Goal: Information Seeking & Learning: Learn about a topic

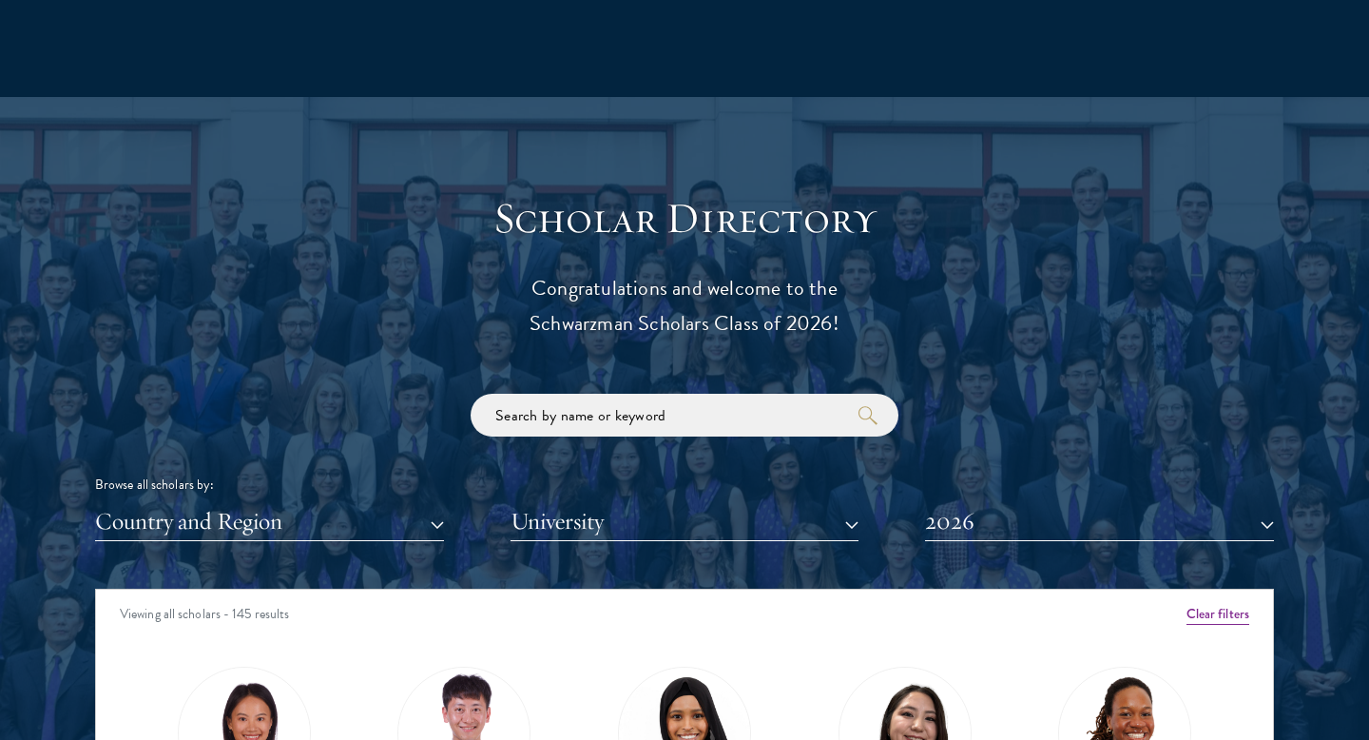
scroll to position [1938, 0]
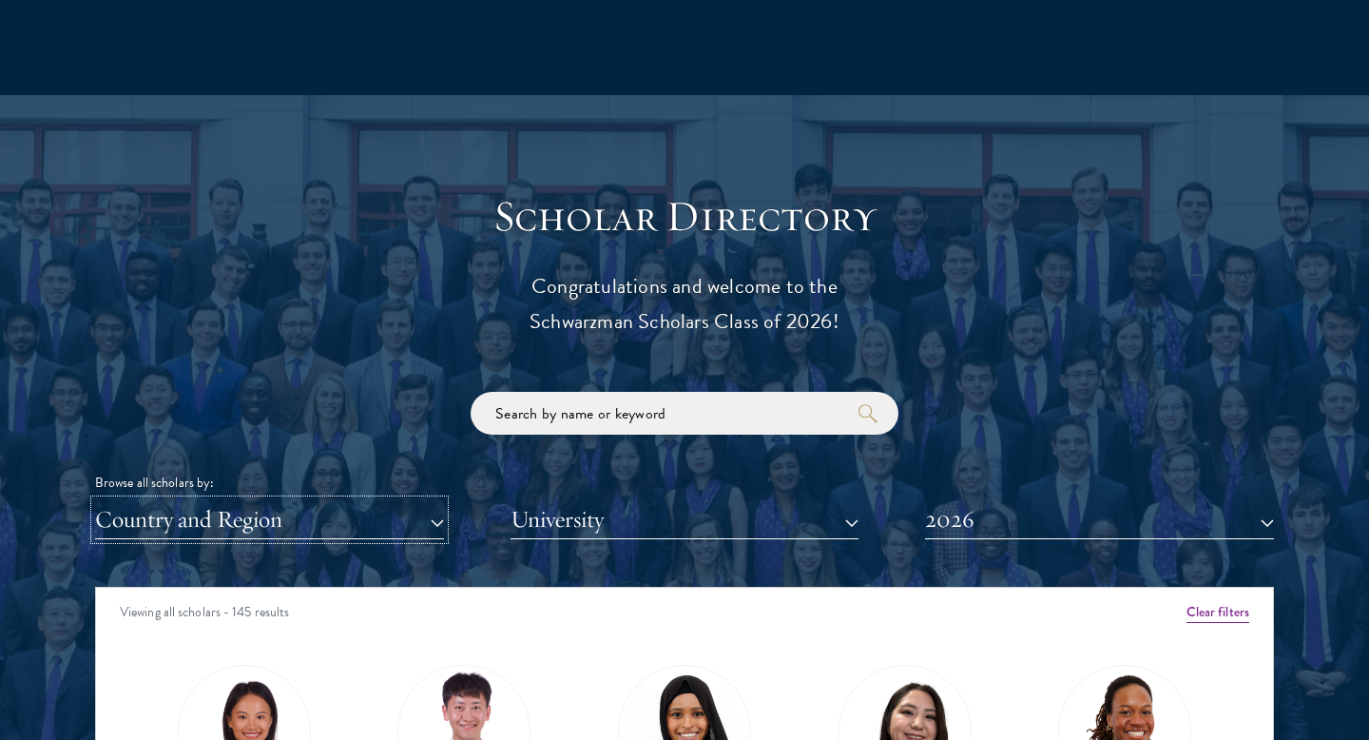
click at [436, 513] on button "Country and Region" at bounding box center [269, 519] width 349 height 39
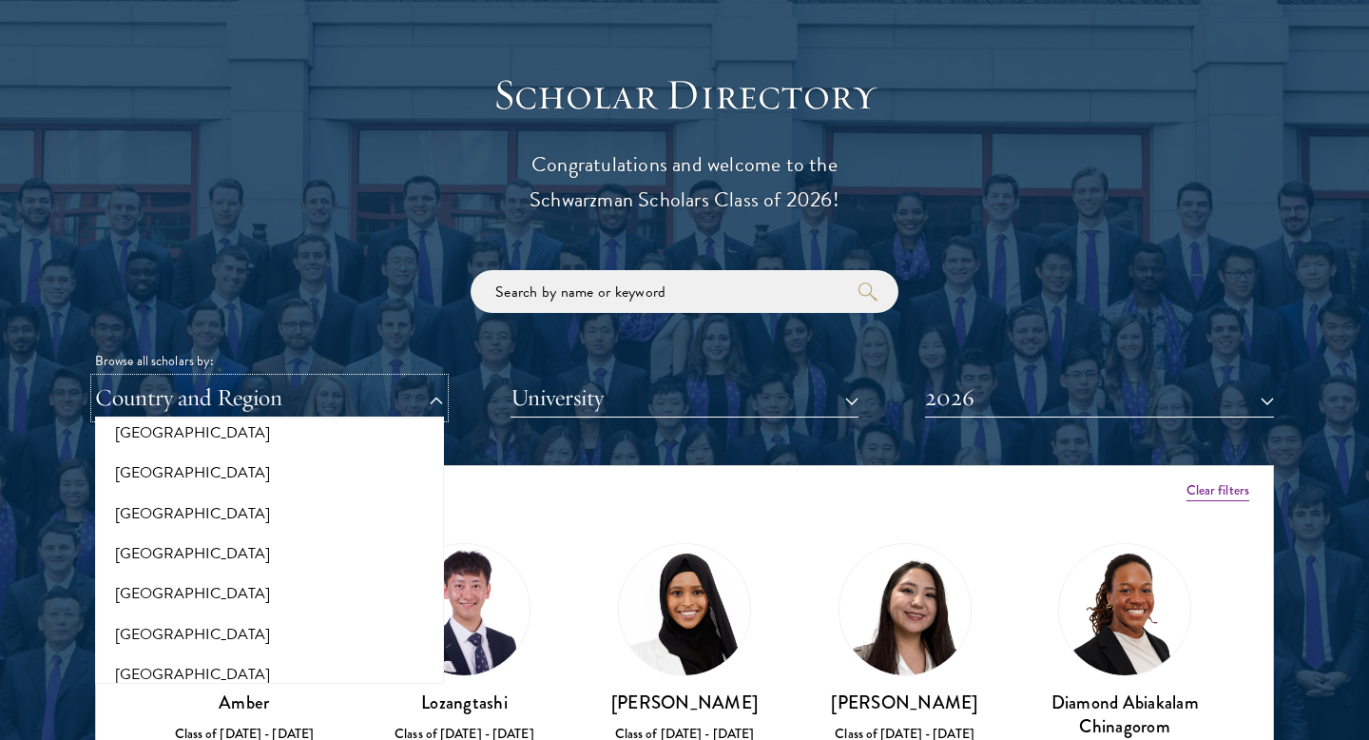
scroll to position [2061, 0]
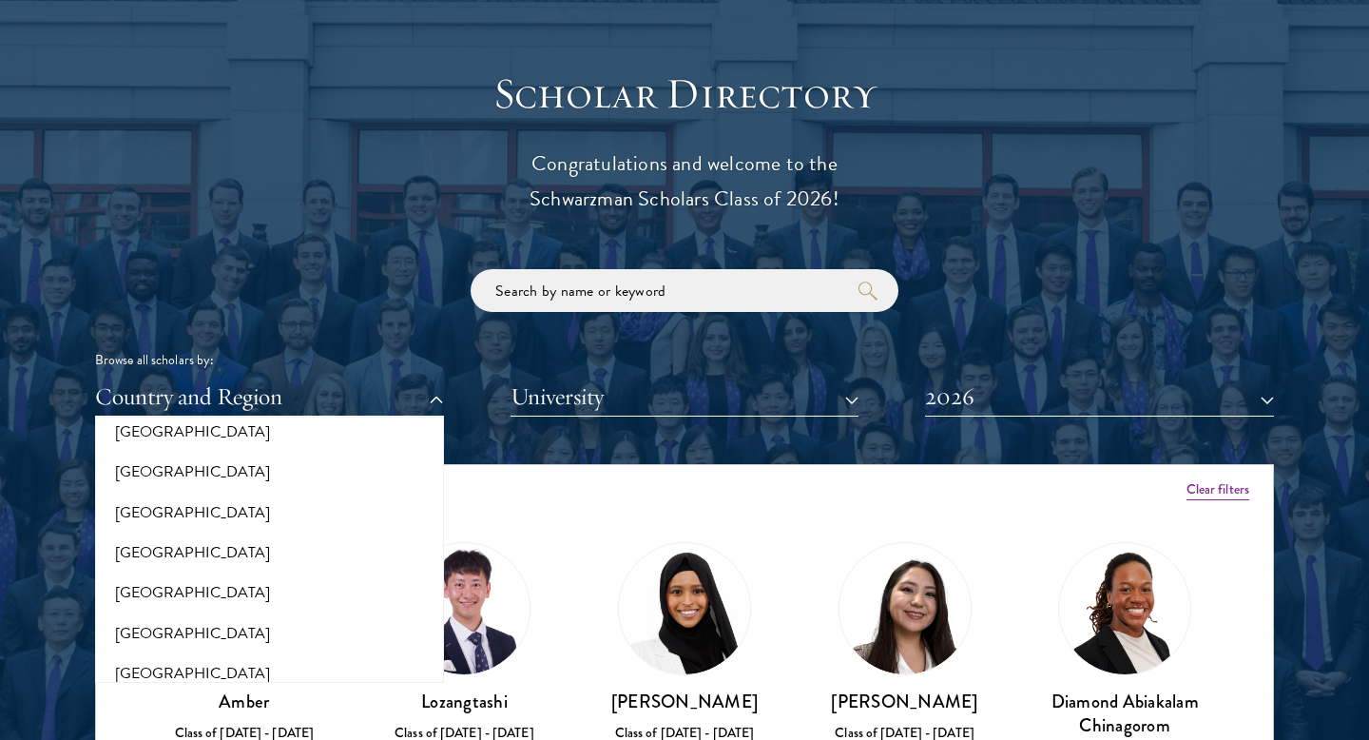
click at [577, 344] on div "Browse all scholars by: Country and Region All Countries and Regions [GEOGRAPHI…" at bounding box center [684, 342] width 1179 height 147
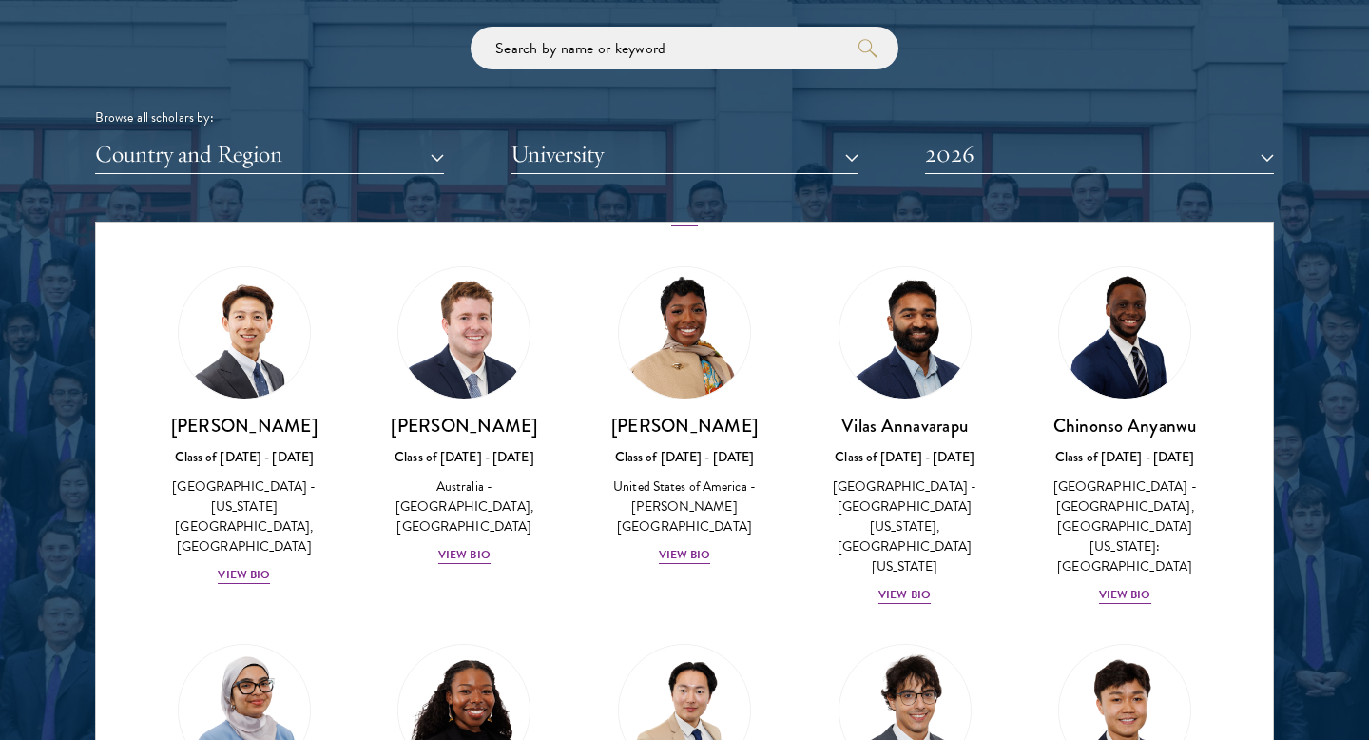
scroll to position [749, 0]
click at [476, 545] on div "View Bio" at bounding box center [464, 554] width 52 height 18
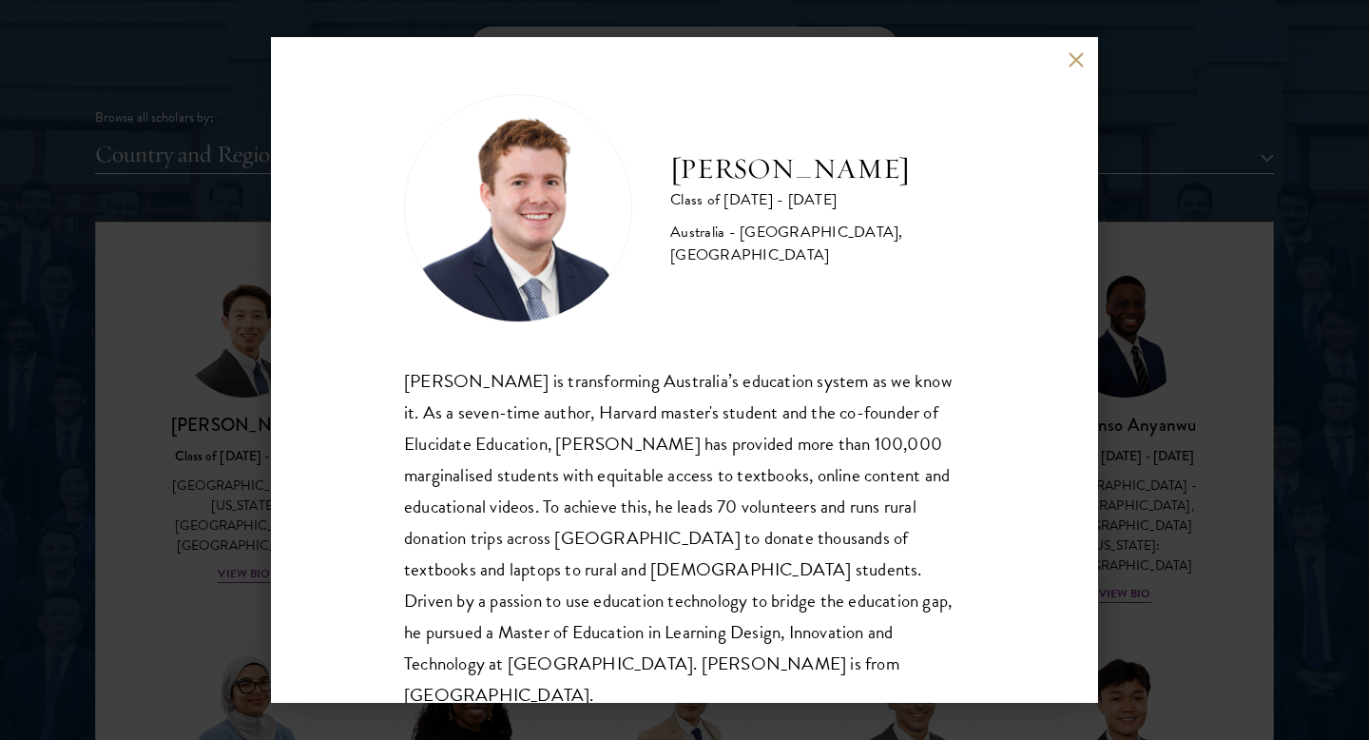
click at [1076, 65] on button at bounding box center [1076, 59] width 16 height 16
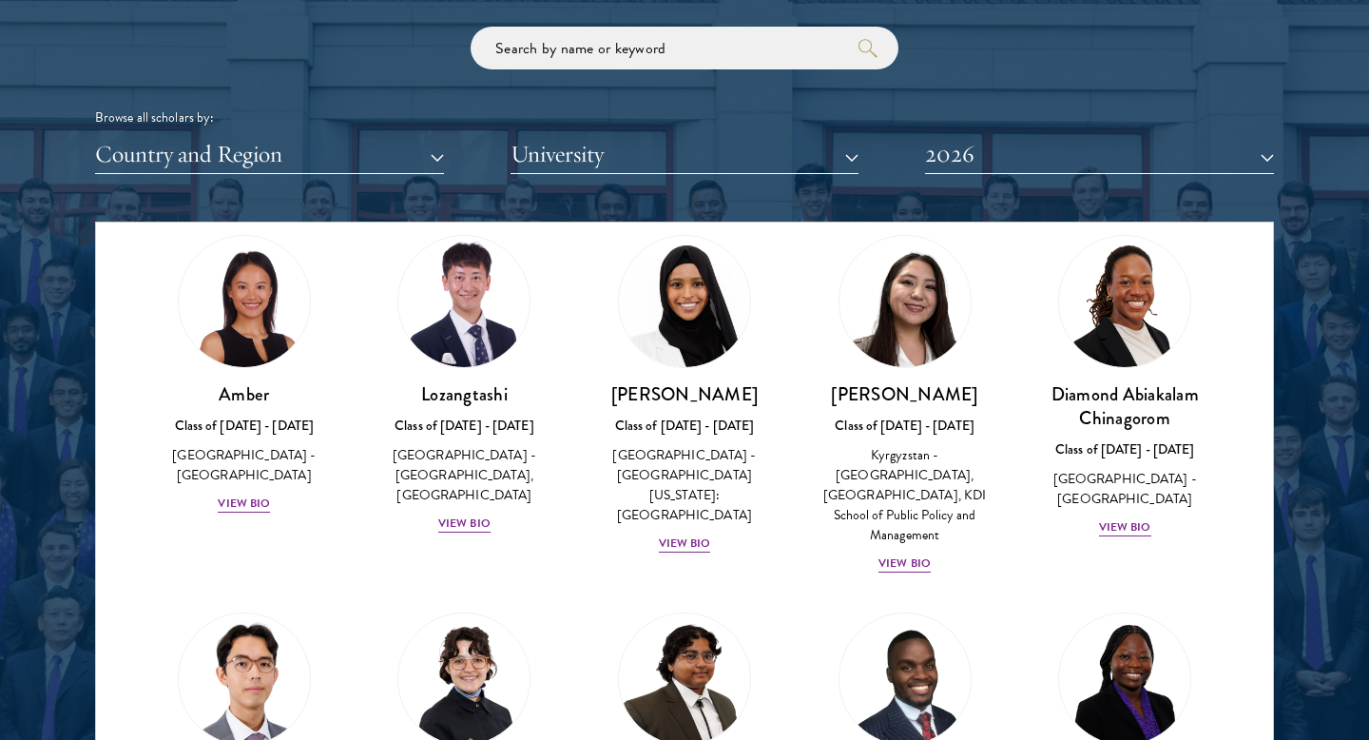
scroll to position [57, 0]
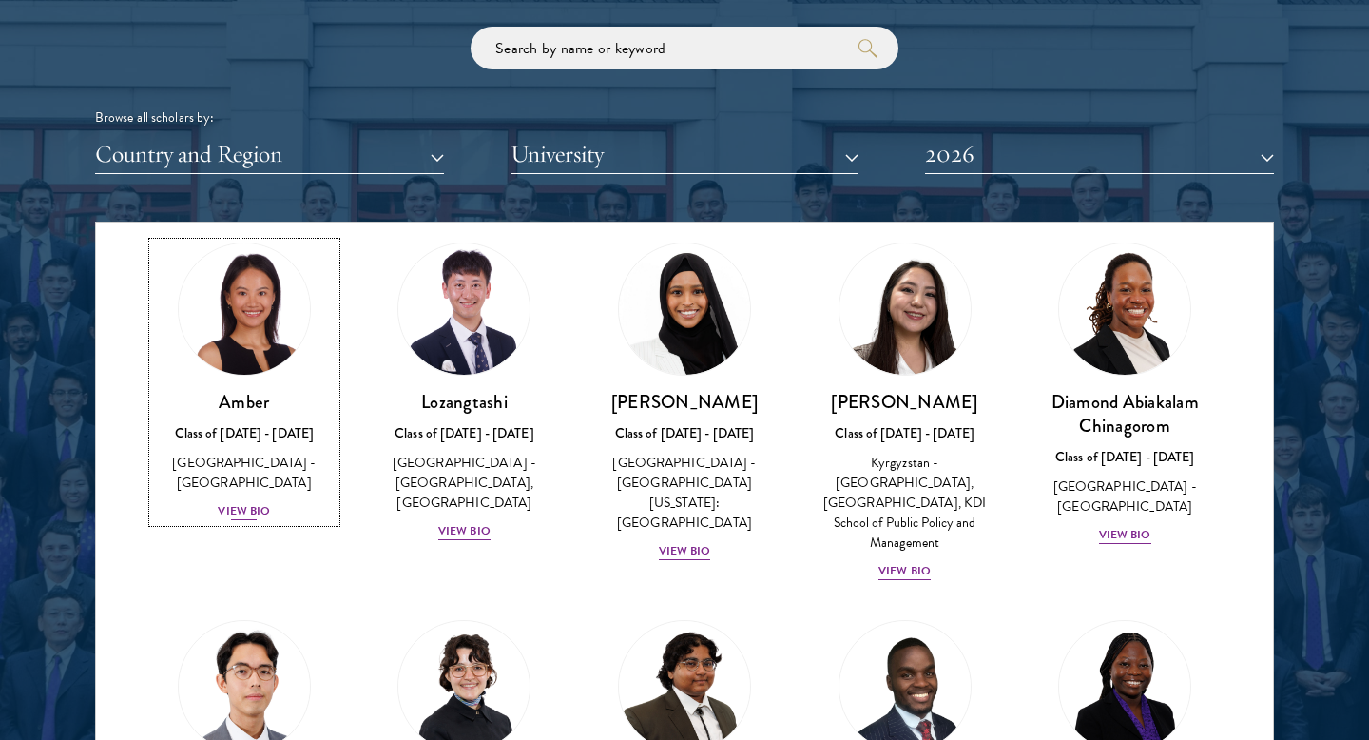
click at [250, 502] on div "View Bio" at bounding box center [244, 511] width 52 height 18
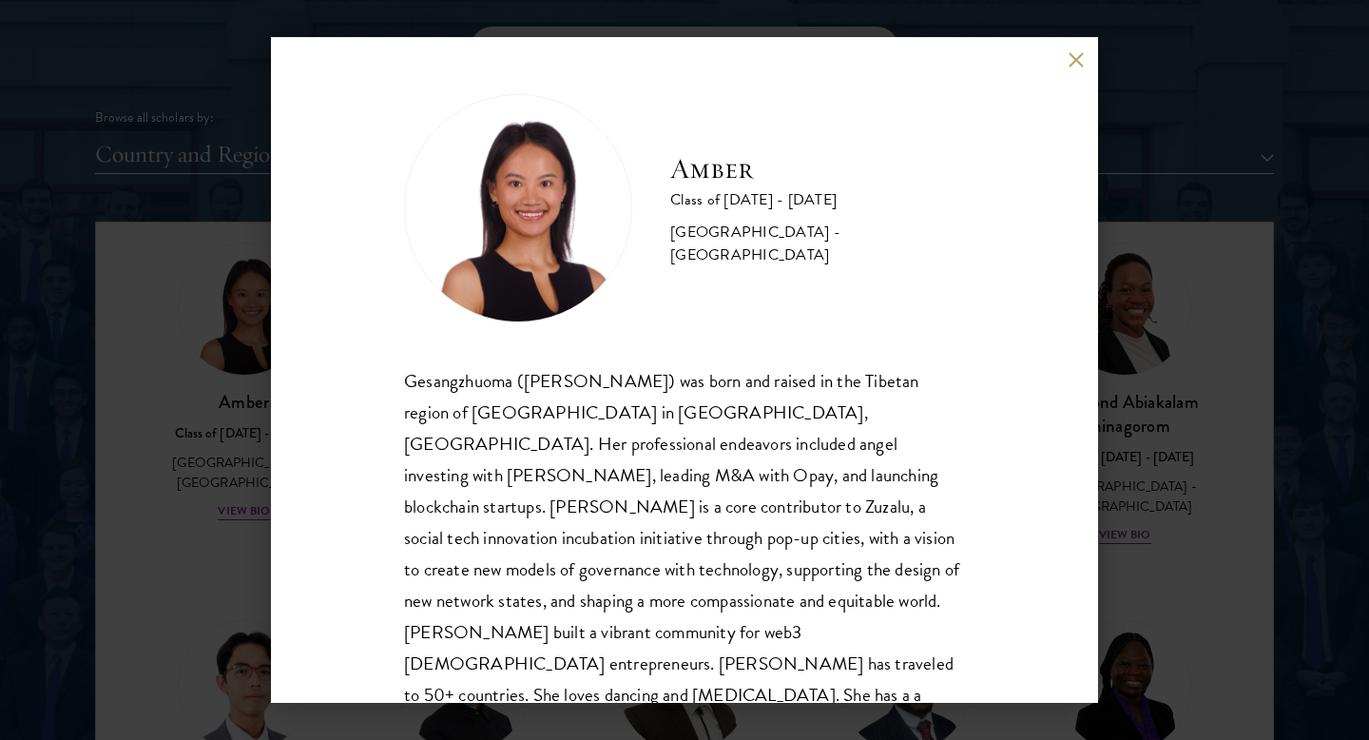
scroll to position [33, 0]
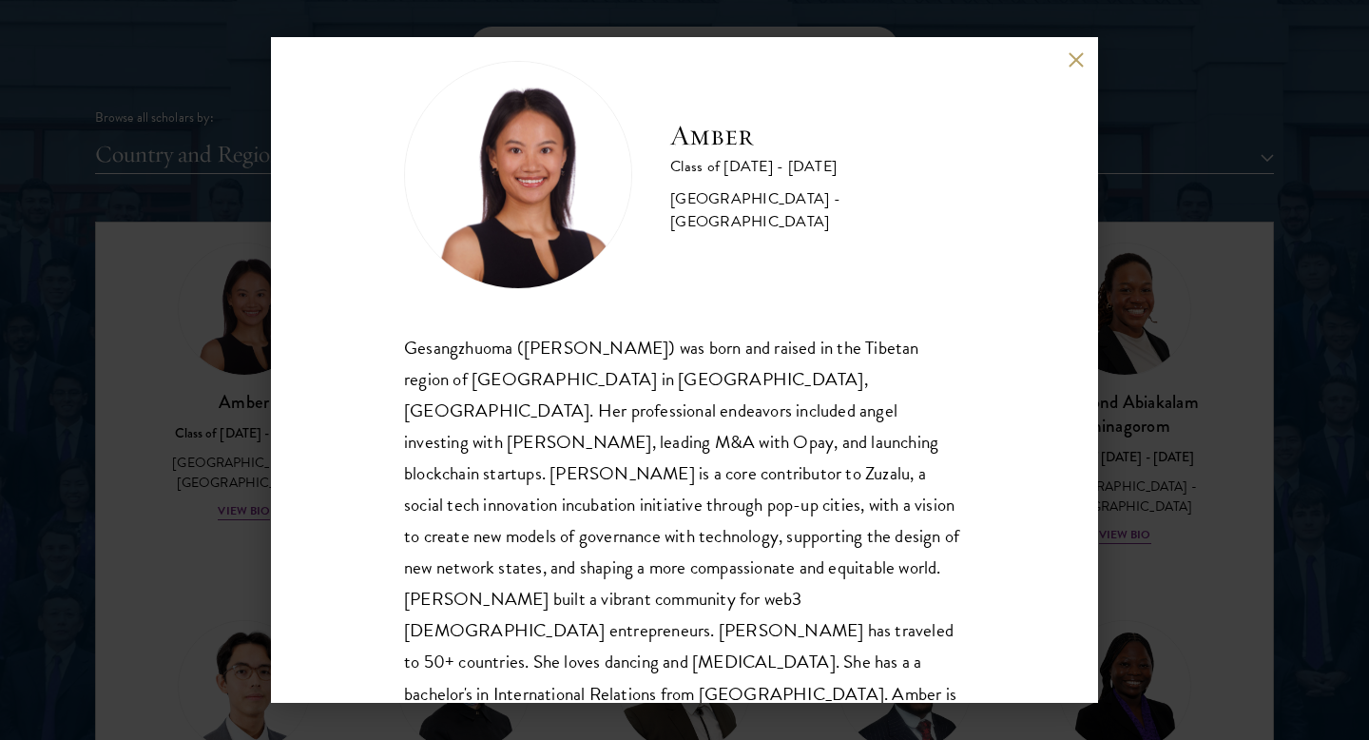
click at [1074, 62] on button at bounding box center [1076, 59] width 16 height 16
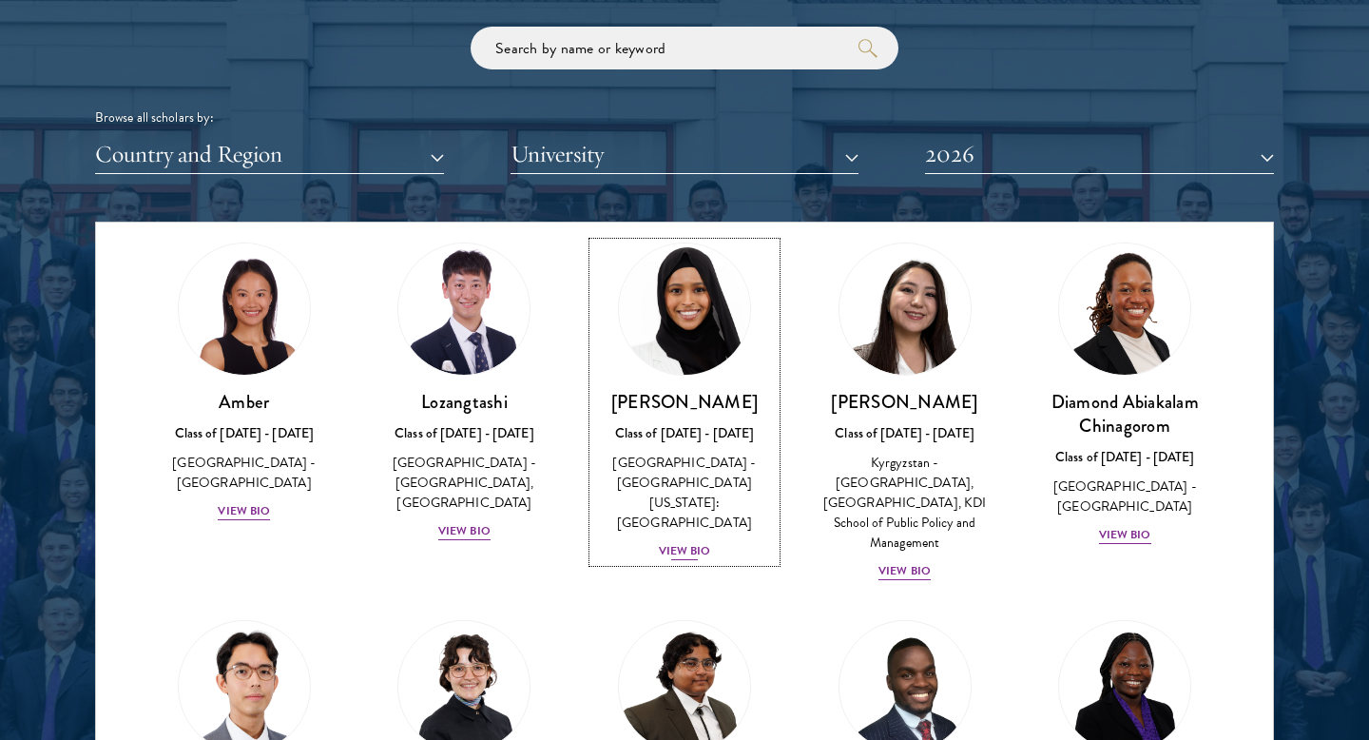
click at [689, 542] on div "View Bio" at bounding box center [685, 551] width 52 height 18
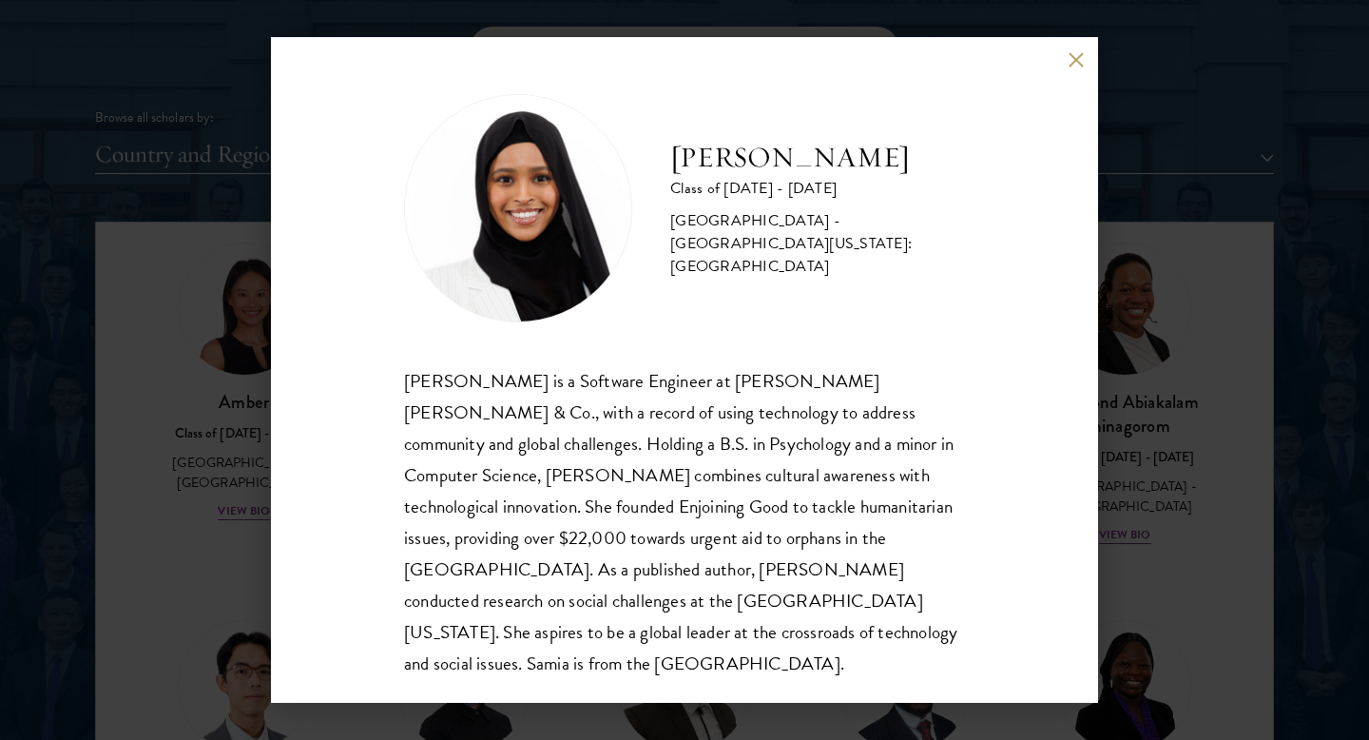
click at [1069, 63] on button at bounding box center [1076, 59] width 16 height 16
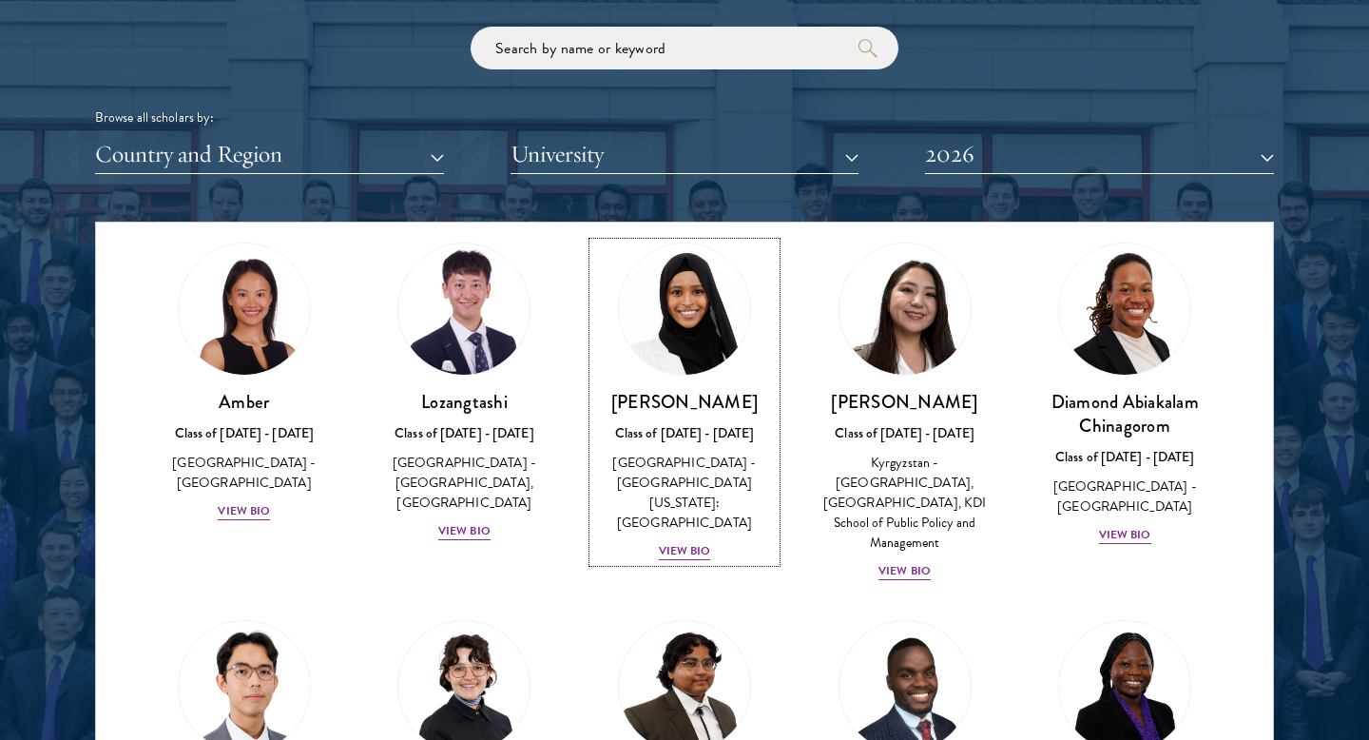
scroll to position [164, 0]
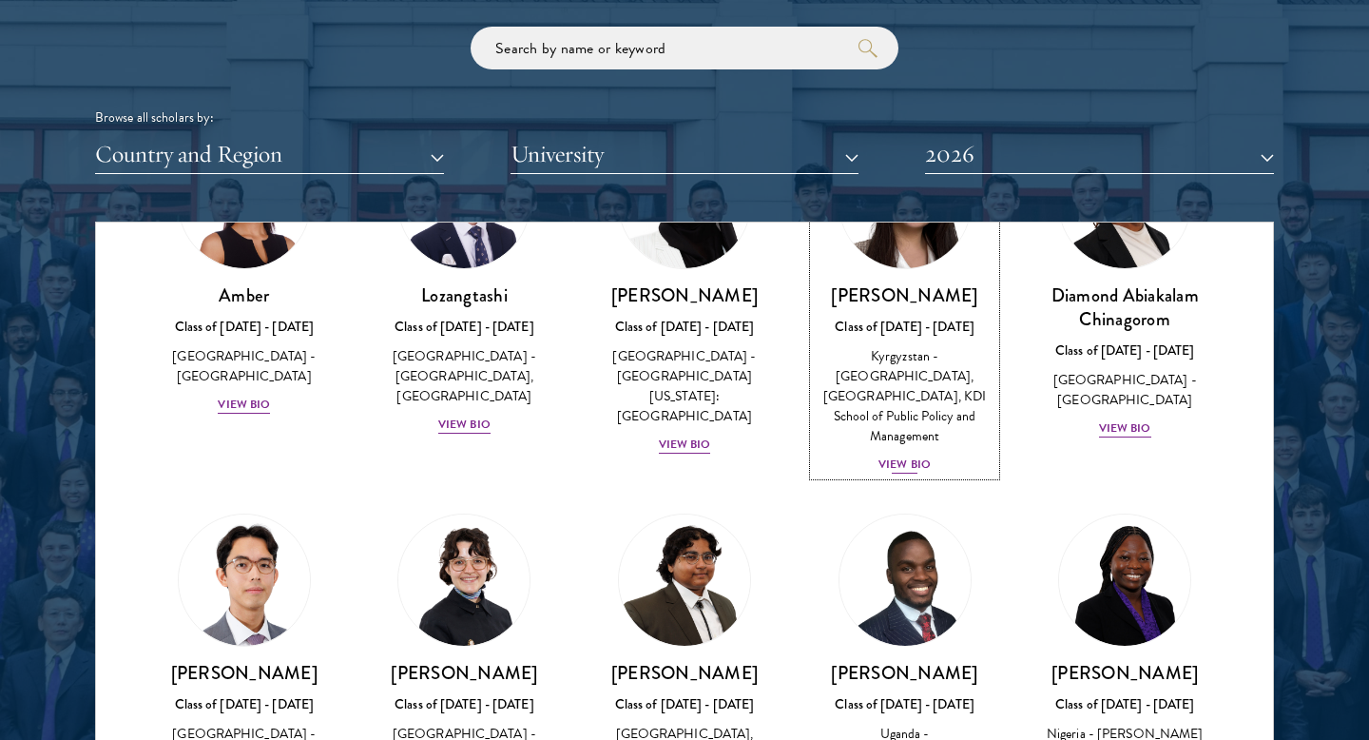
click at [921, 456] on div "View Bio" at bounding box center [905, 465] width 52 height 18
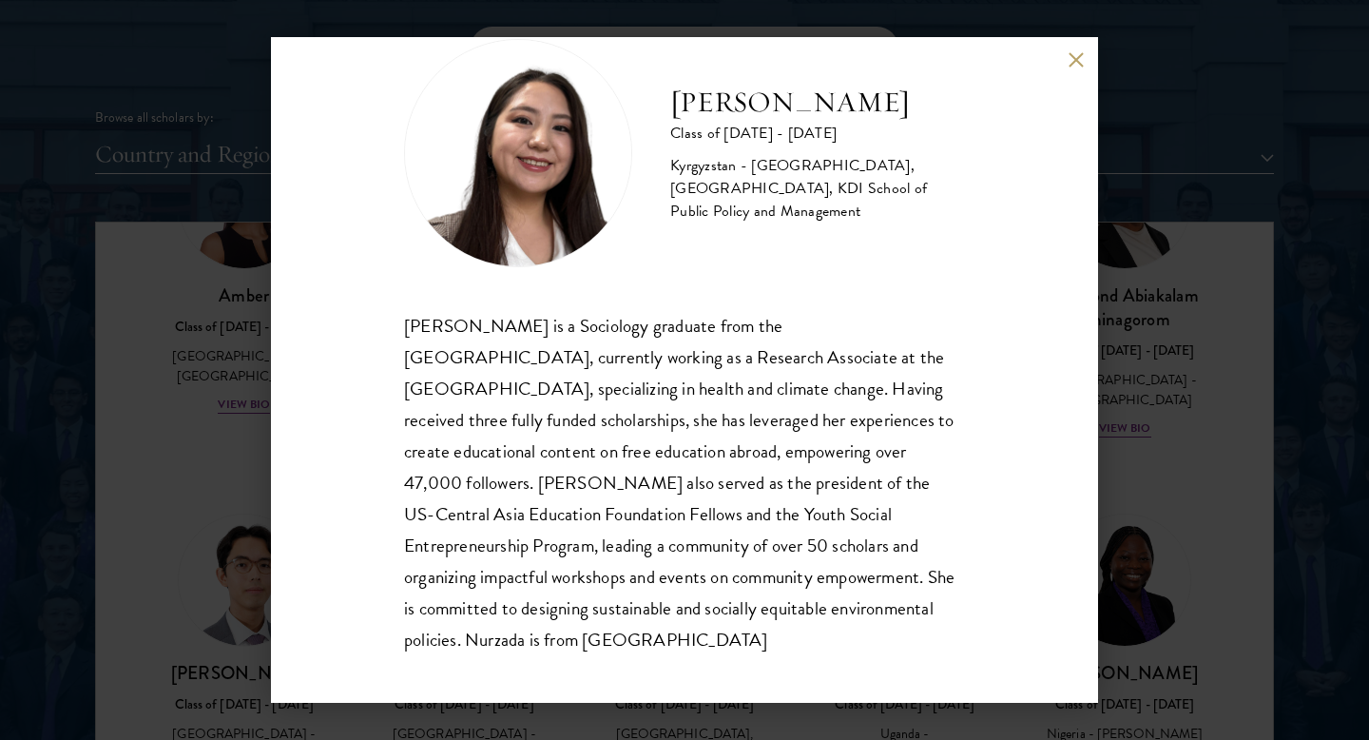
scroll to position [65, 0]
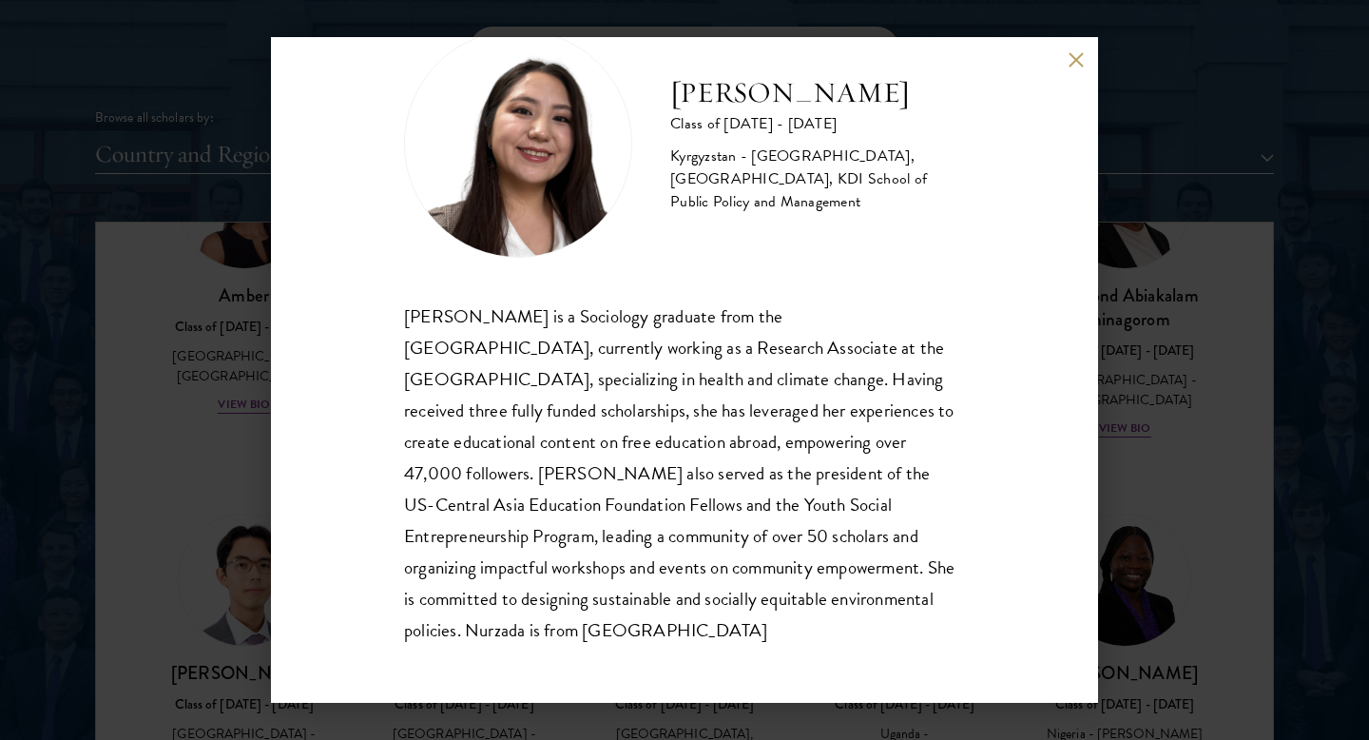
click at [1079, 51] on button at bounding box center [1076, 59] width 16 height 16
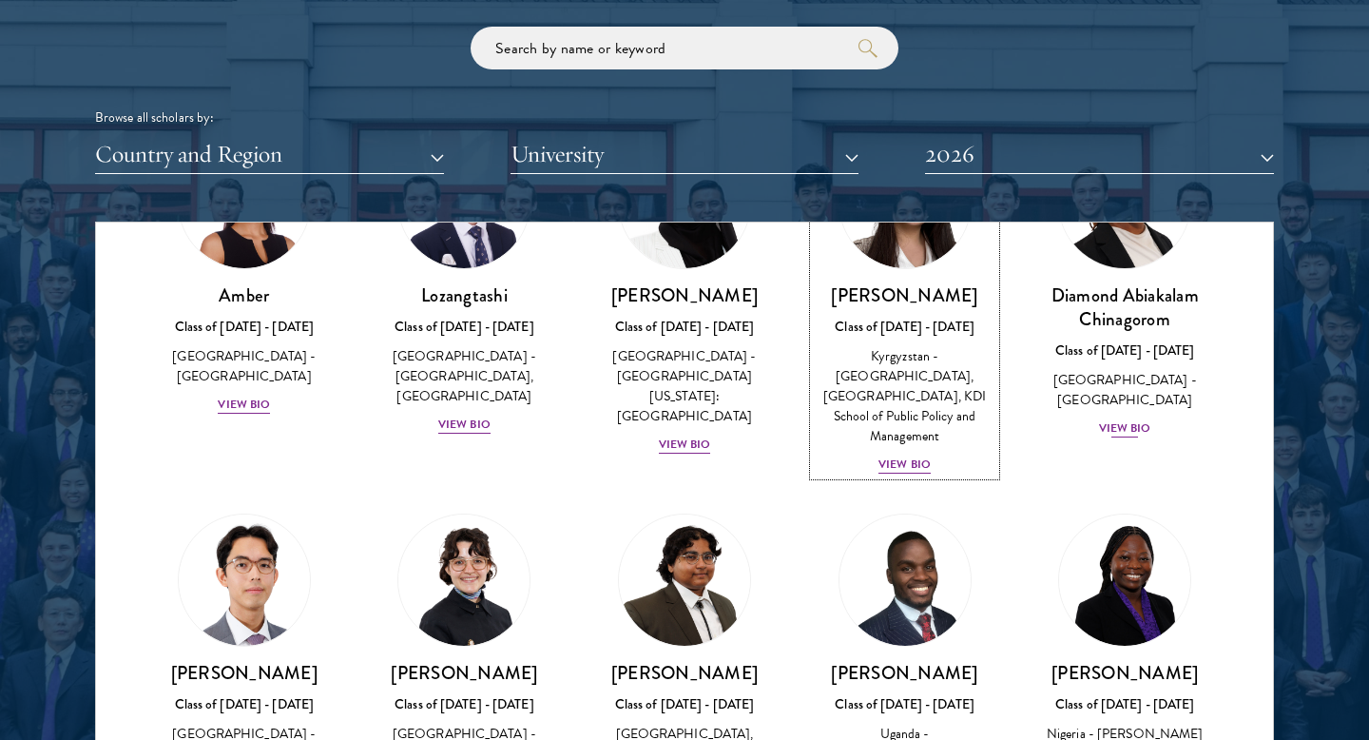
scroll to position [77, 0]
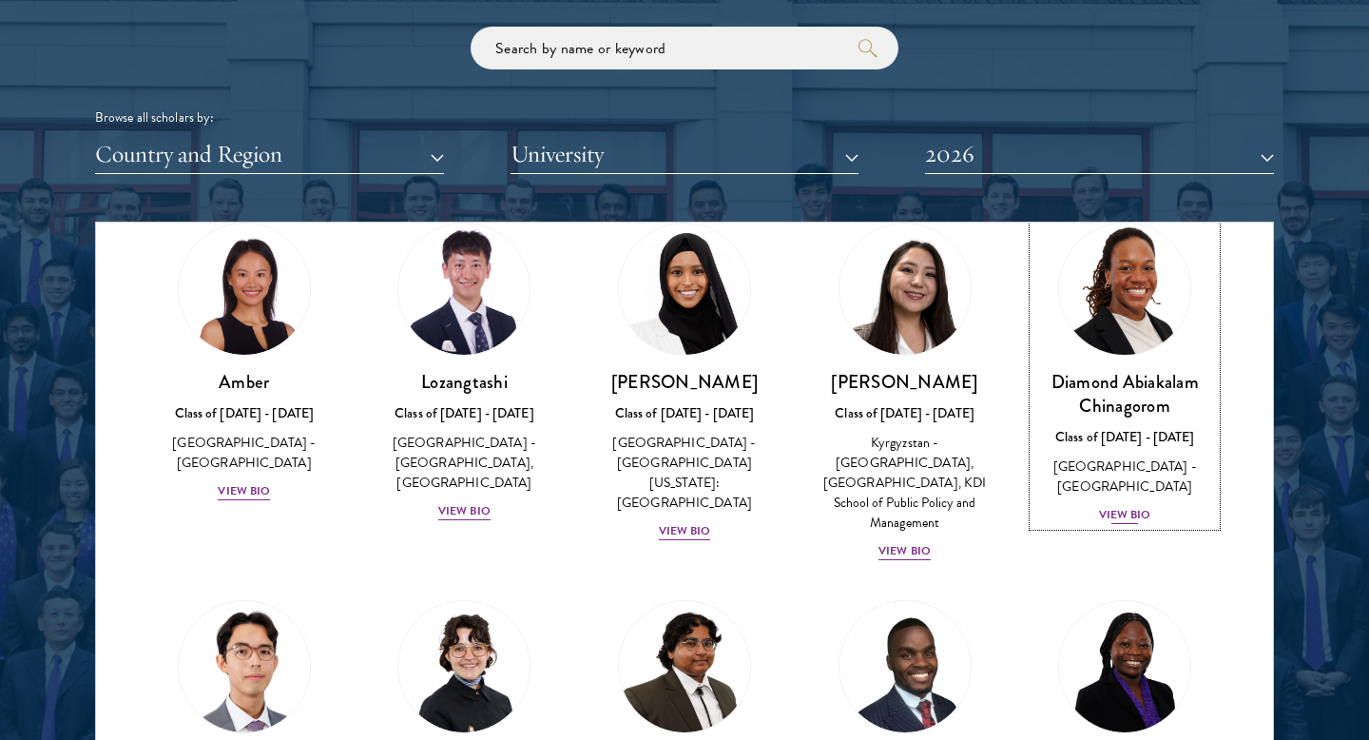
click at [1136, 506] on div "View Bio" at bounding box center [1125, 515] width 52 height 18
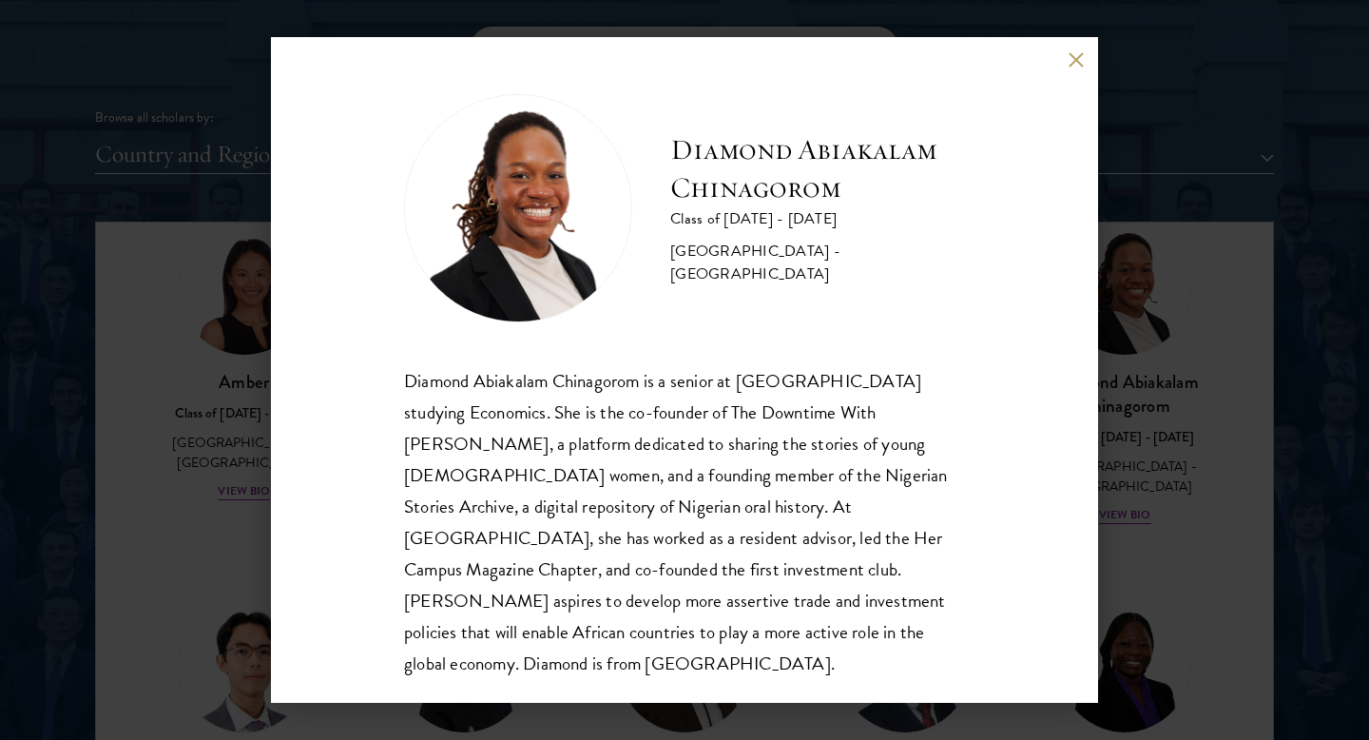
scroll to position [2, 0]
